Goal: Task Accomplishment & Management: Use online tool/utility

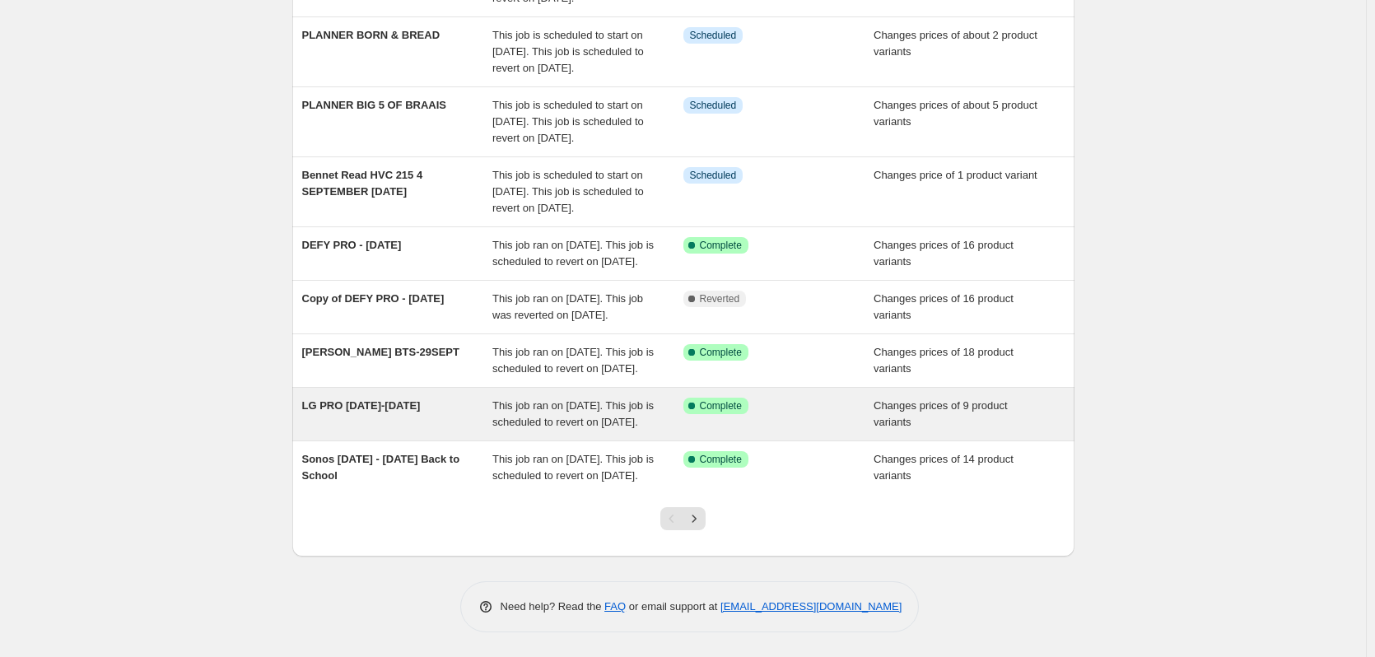
scroll to position [438, 0]
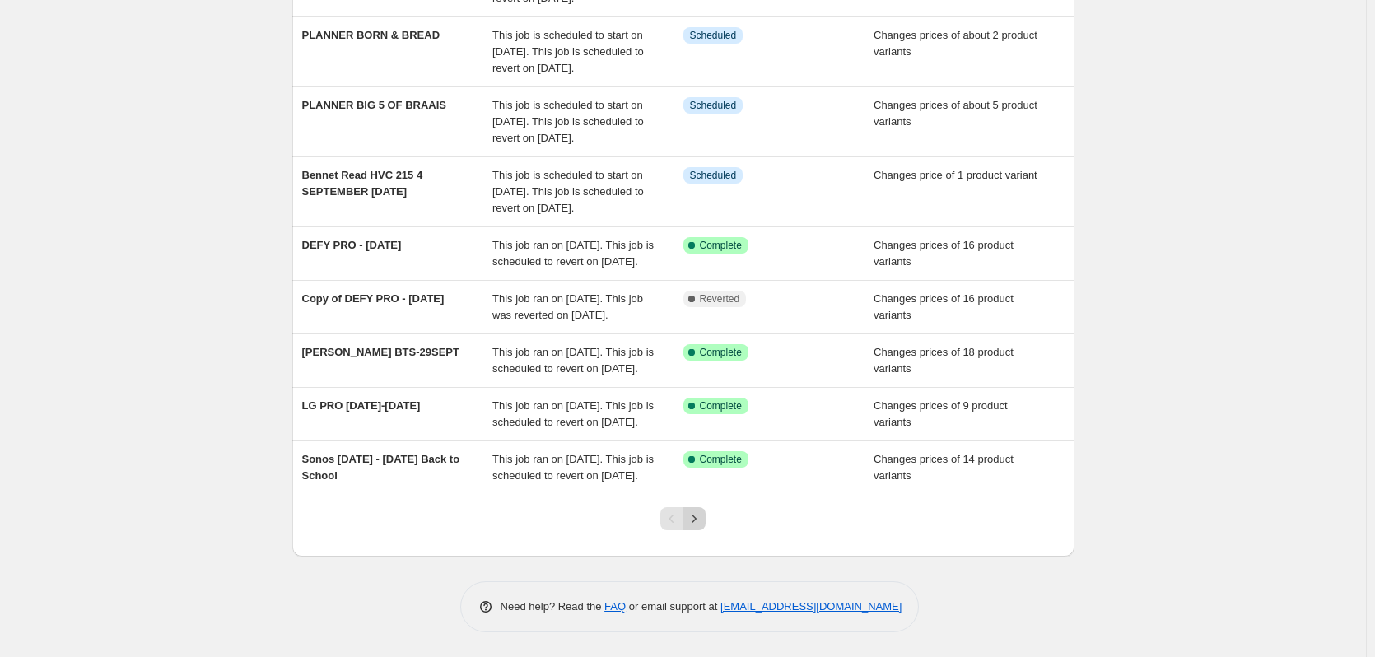
click at [696, 512] on icon "Next" at bounding box center [694, 518] width 16 height 16
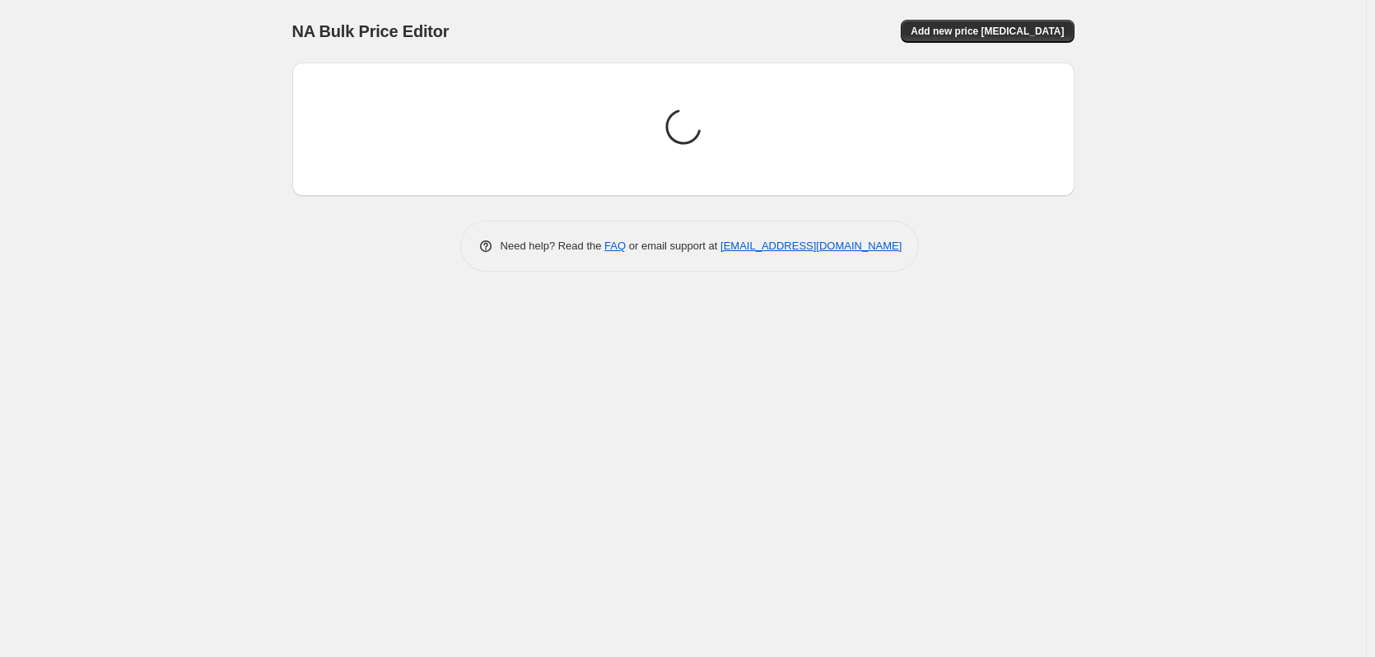
scroll to position [0, 0]
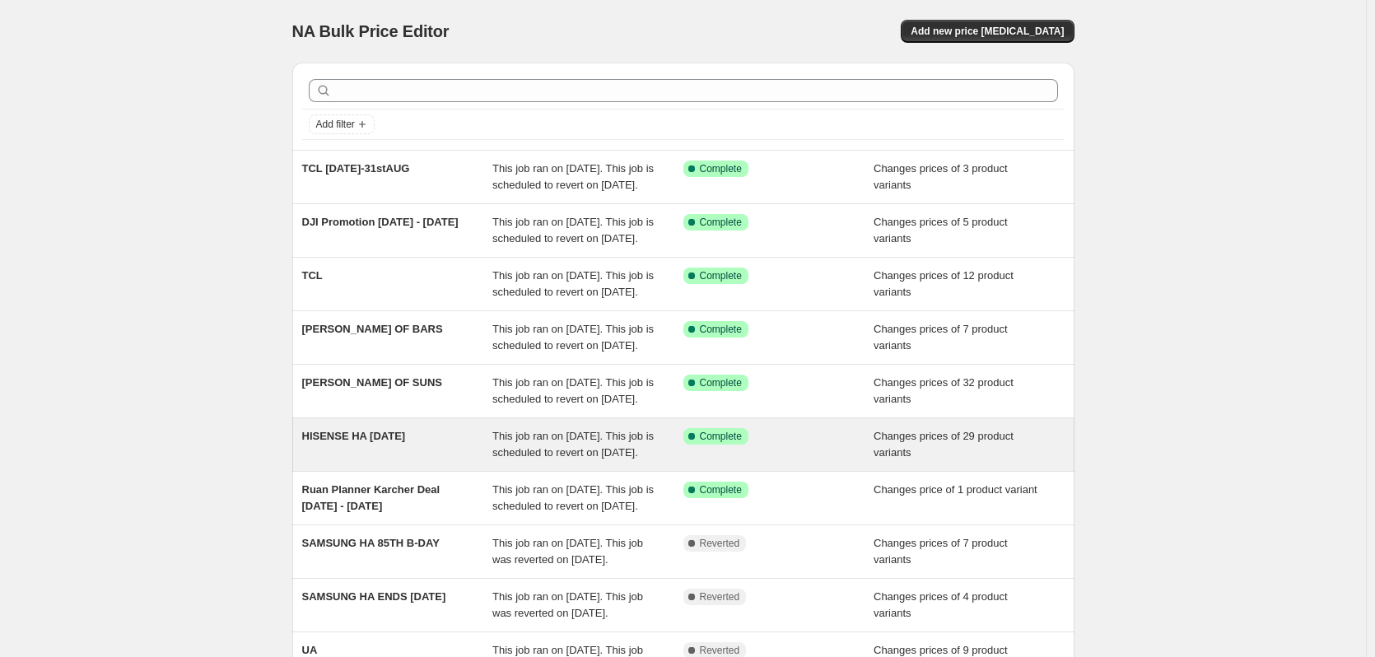
click at [355, 442] on span "HISENSE HA 31ST AUG" at bounding box center [354, 436] width 104 height 12
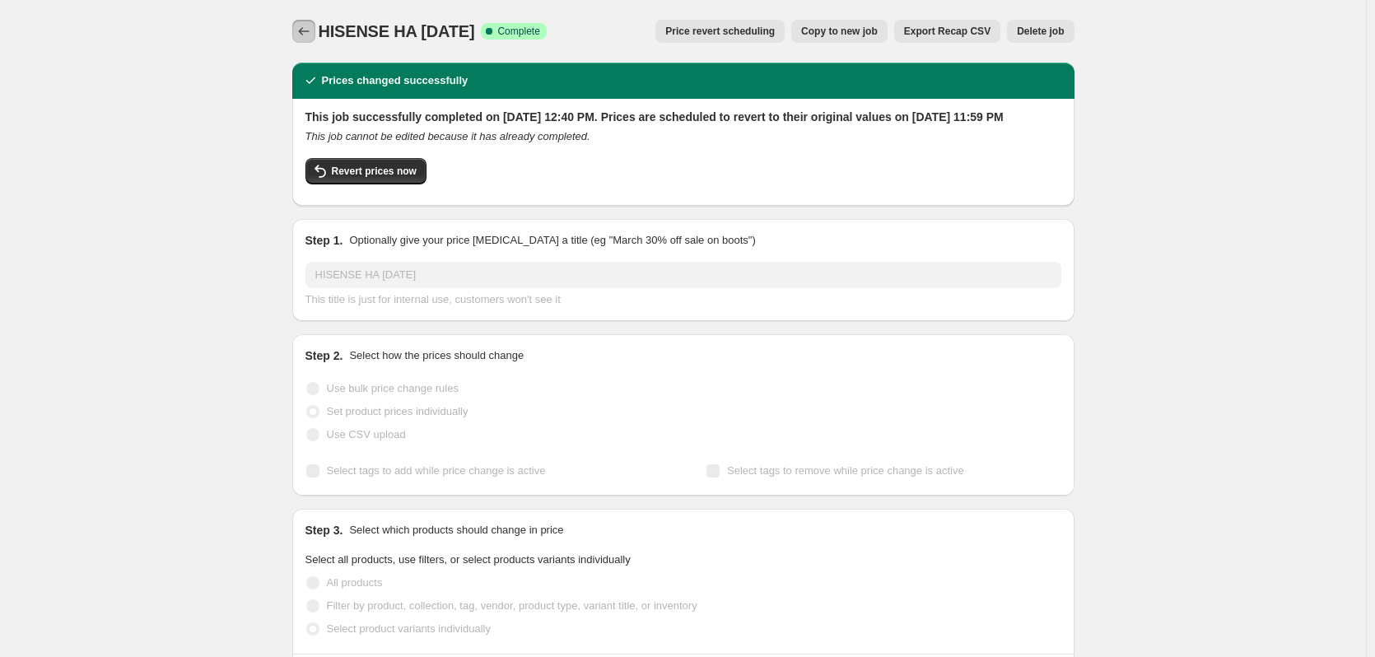
click at [303, 26] on icon "Price change jobs" at bounding box center [304, 31] width 16 height 16
